Goal: Navigation & Orientation: Find specific page/section

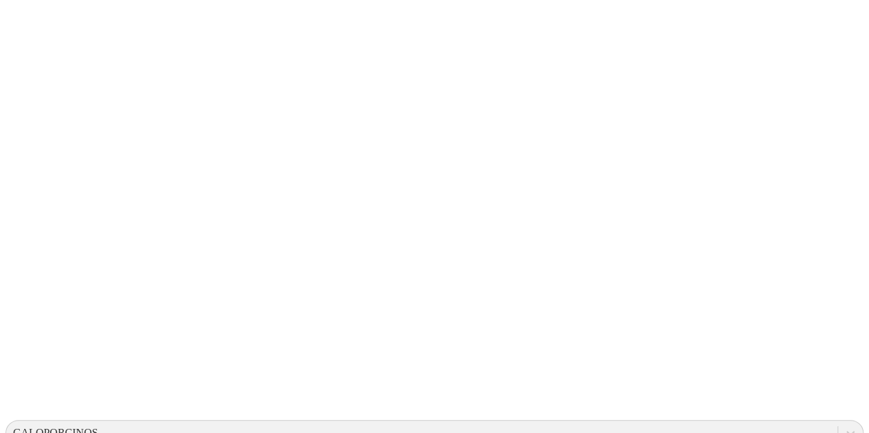
drag, startPoint x: 247, startPoint y: 297, endPoint x: 267, endPoint y: 297, distance: 19.2
drag, startPoint x: 153, startPoint y: 295, endPoint x: 228, endPoint y: 300, distance: 75.7
drag, startPoint x: 390, startPoint y: 297, endPoint x: 490, endPoint y: 304, distance: 100.5
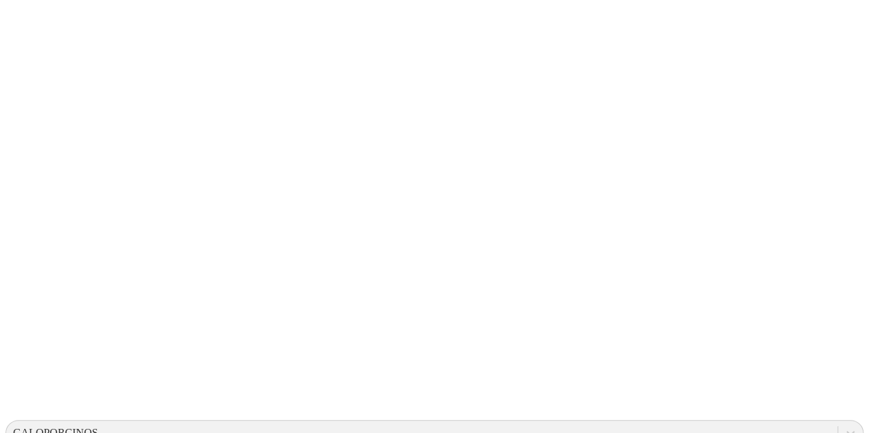
drag, startPoint x: 561, startPoint y: 296, endPoint x: 644, endPoint y: 304, distance: 84.1
drag, startPoint x: 801, startPoint y: 296, endPoint x: 817, endPoint y: 297, distance: 16.5
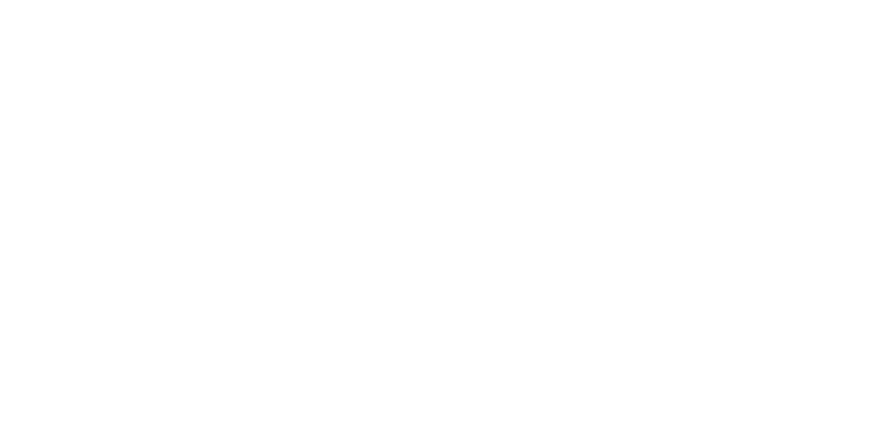
scroll to position [0, 0]
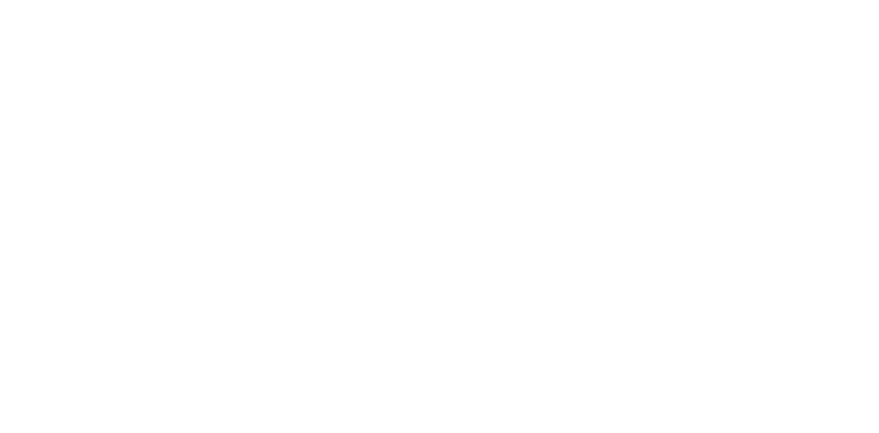
scroll to position [665, 0]
